Goal: Transaction & Acquisition: Purchase product/service

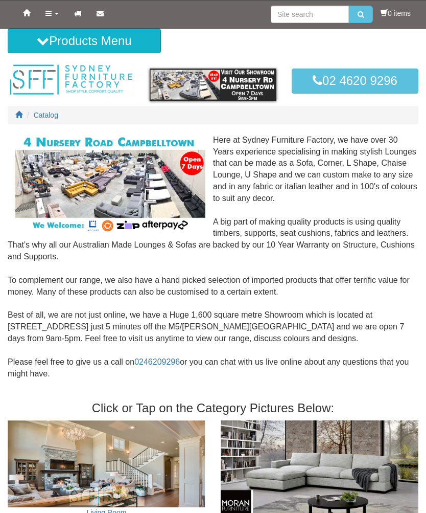
click at [52, 19] on link "Products" at bounding box center [52, 14] width 29 height 26
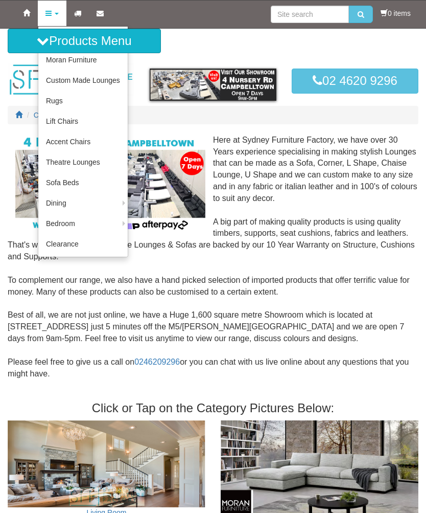
click at [64, 81] on link "Custom Made Lounges" at bounding box center [82, 80] width 89 height 20
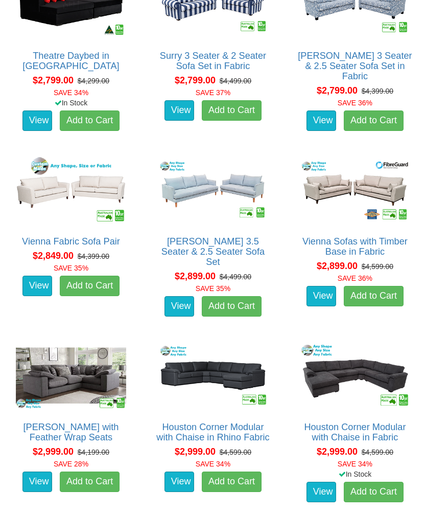
scroll to position [1889, 0]
click at [269, 422] on link "Houston Corner Modular with Chaise in Rhino Fabric" at bounding box center [212, 432] width 113 height 20
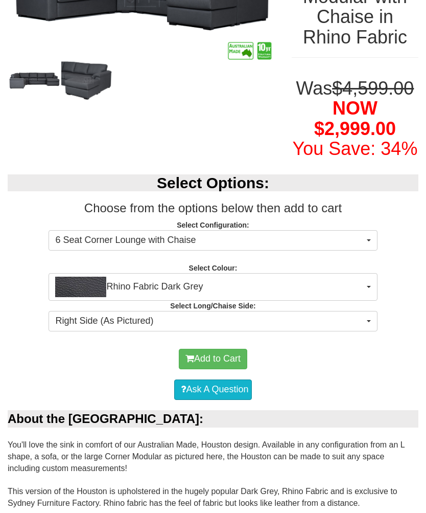
scroll to position [214, 0]
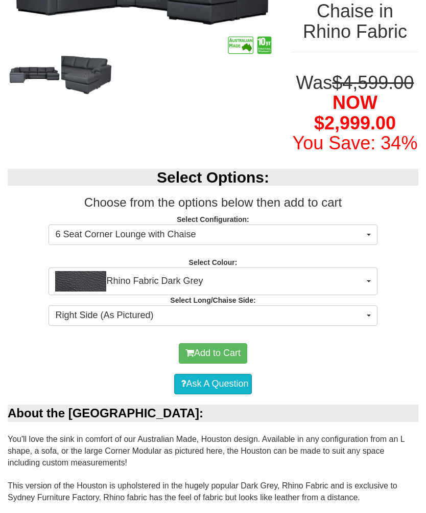
click at [371, 245] on button "6 Seat Corner Lounge with Chaise" at bounding box center [213, 234] width 329 height 20
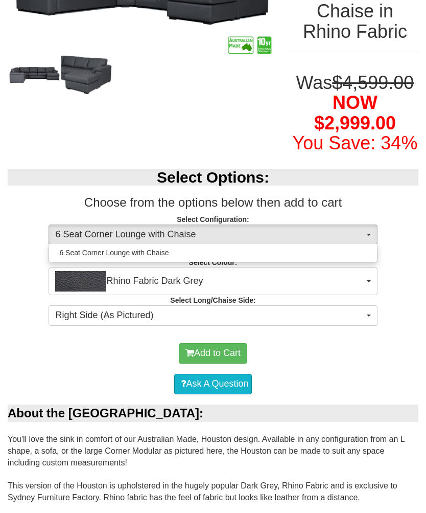
click at [405, 257] on div at bounding box center [213, 256] width 426 height 513
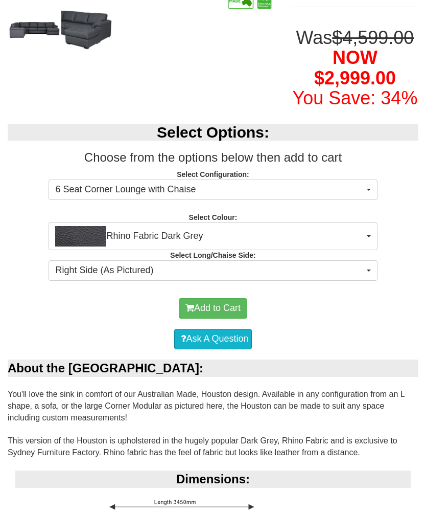
scroll to position [253, 0]
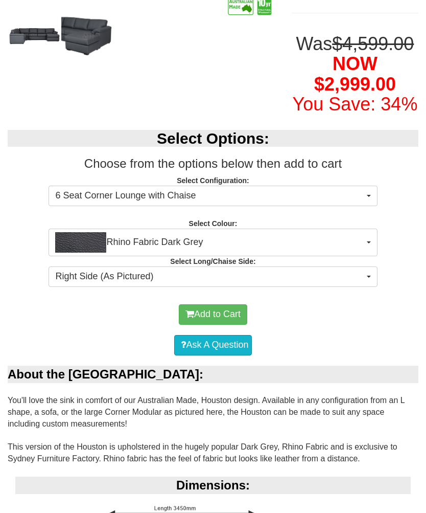
click at [362, 202] on span "6 Seat Corner Lounge with Chaise" at bounding box center [209, 195] width 309 height 13
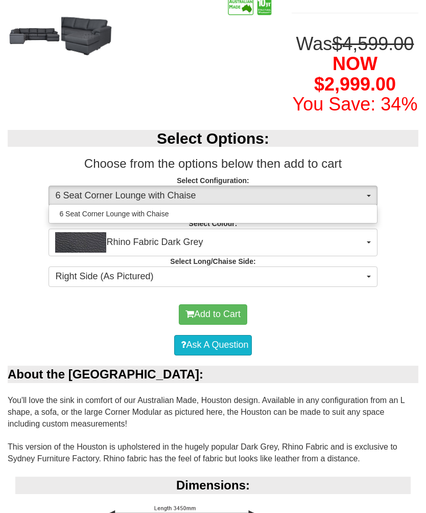
click at [408, 260] on div at bounding box center [213, 256] width 426 height 513
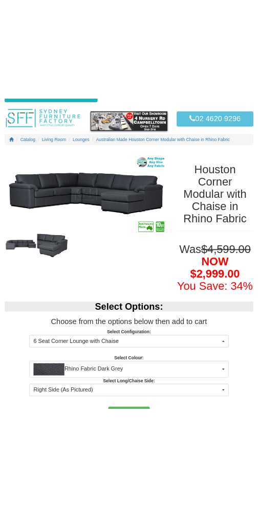
scroll to position [0, 0]
